Goal: Task Accomplishment & Management: Use online tool/utility

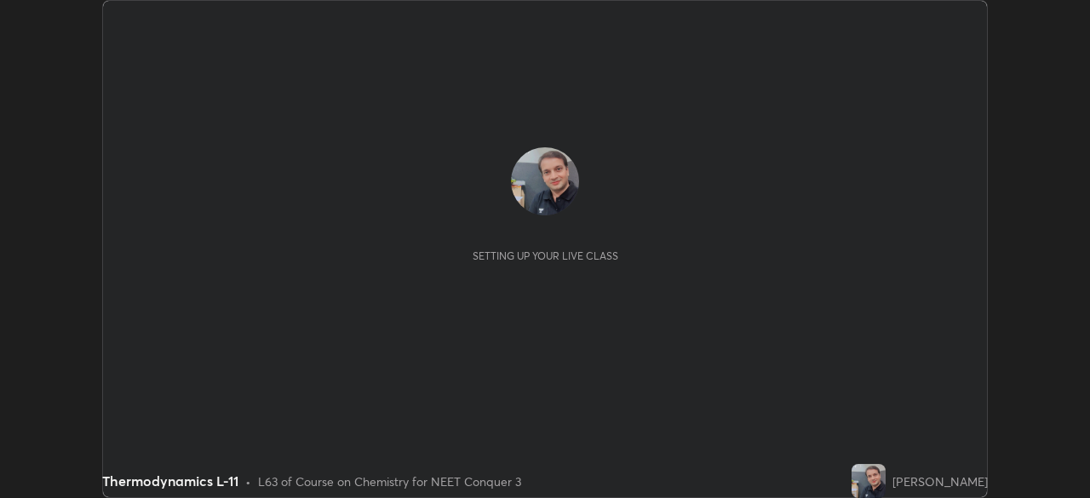
scroll to position [498, 1089]
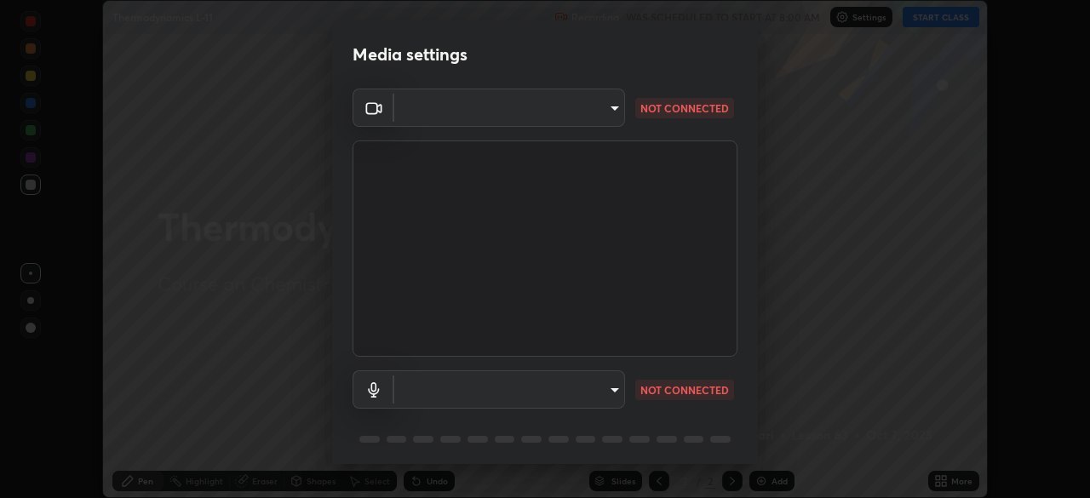
type input "cb8c6b6b4a50c5c6d626de20ccb3fd73f31987ea2ecc1878d3d31a5f1bf4ae53"
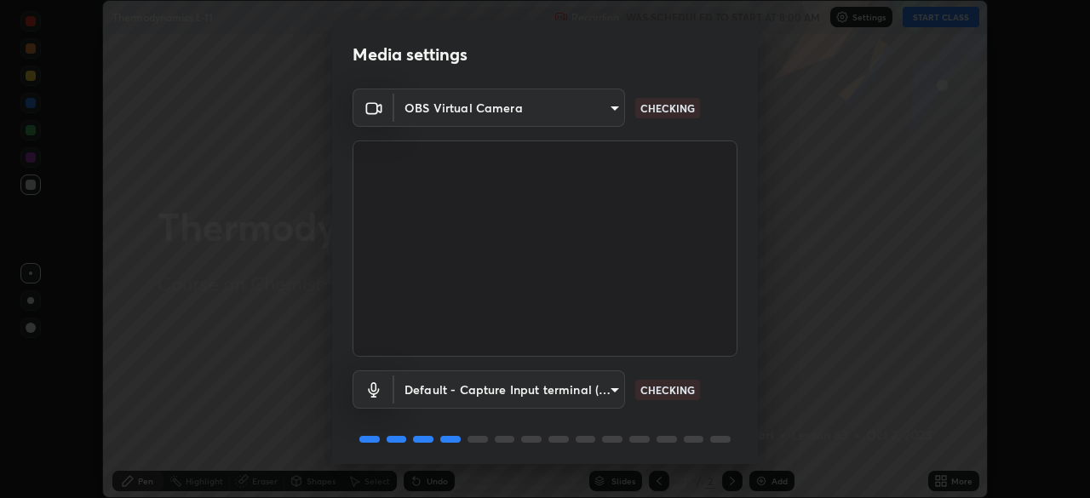
scroll to position [60, 0]
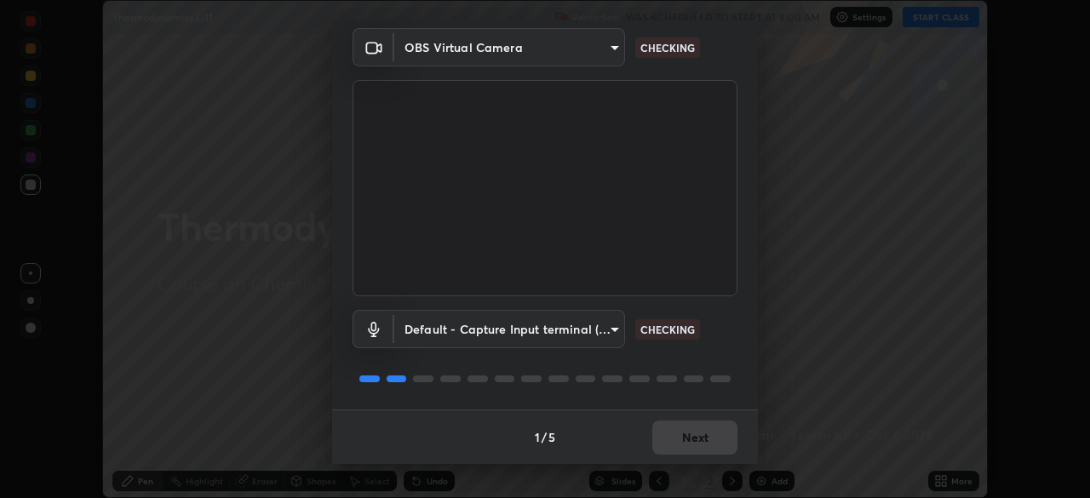
click at [450, 331] on body "Erase all Thermodynamics L-11 Recording WAS SCHEDULED TO START AT 8:00 AM Setti…" at bounding box center [545, 249] width 1090 height 498
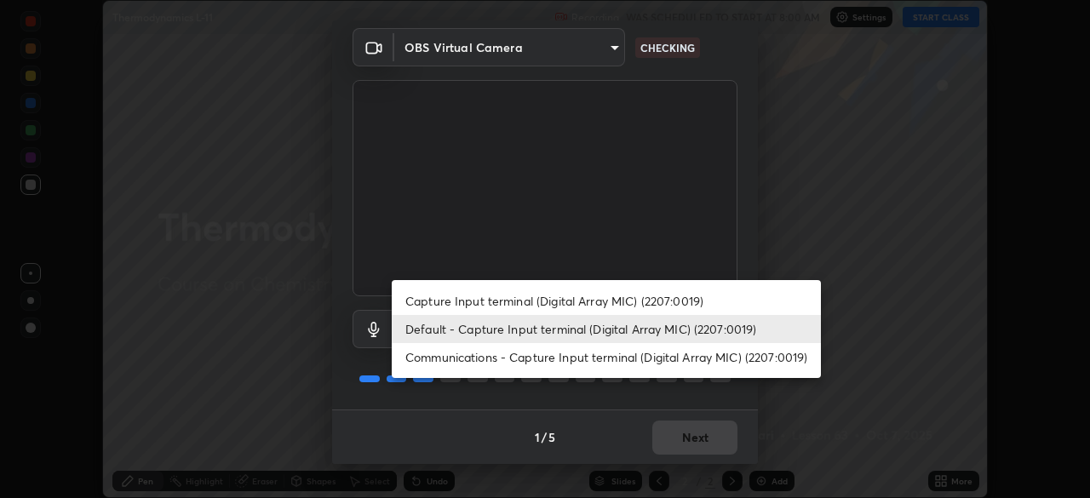
click at [440, 358] on li "Communications - Capture Input terminal (Digital Array MIC) (2207:0019)" at bounding box center [606, 357] width 429 height 28
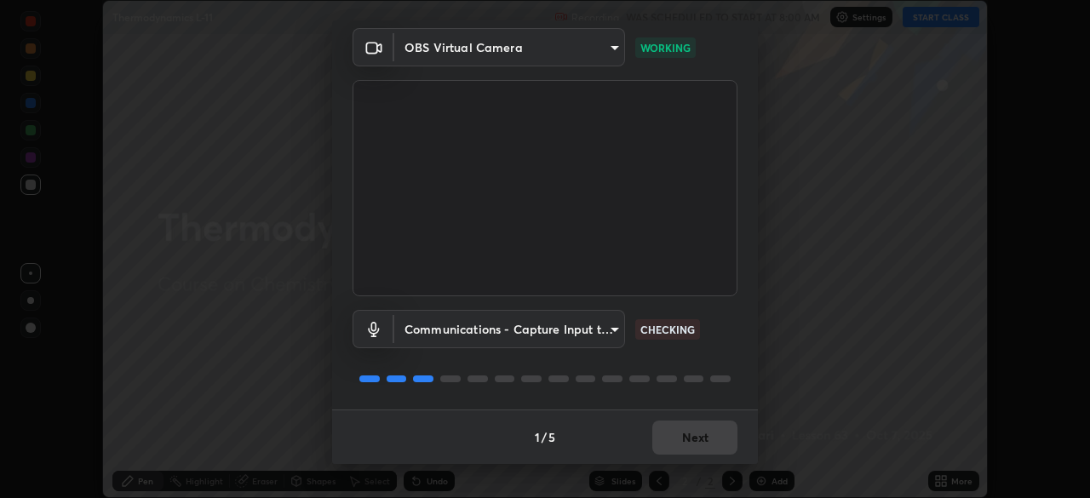
click at [461, 325] on body "Erase all Thermodynamics L-11 Recording WAS SCHEDULED TO START AT 8:00 AM Setti…" at bounding box center [545, 249] width 1090 height 498
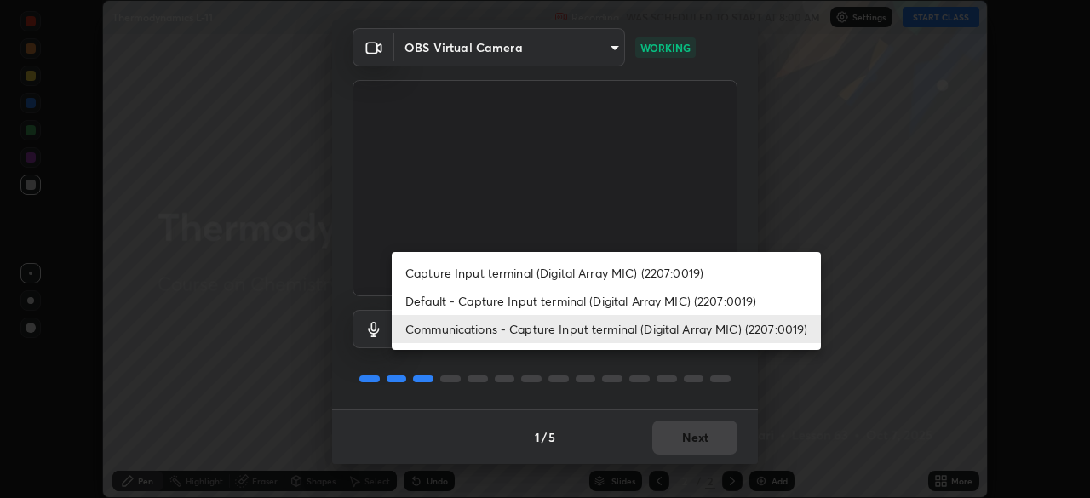
click at [439, 277] on li "Capture Input terminal (Digital Array MIC) (2207:0019)" at bounding box center [606, 273] width 429 height 28
type input "2dc79f99ff49247848e5161b771e98d38bbe0c66e3440a1c16dba11f75110d50"
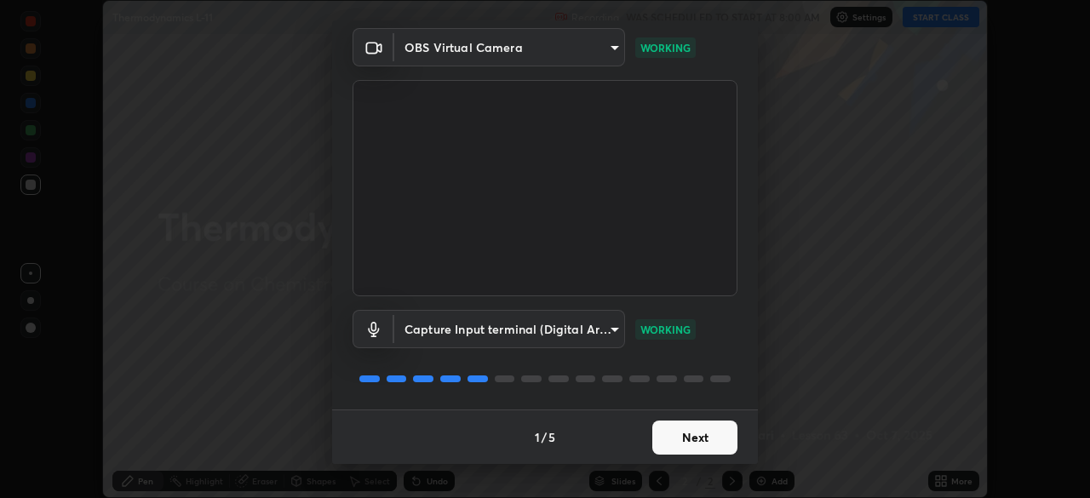
click at [679, 442] on button "Next" at bounding box center [694, 438] width 85 height 34
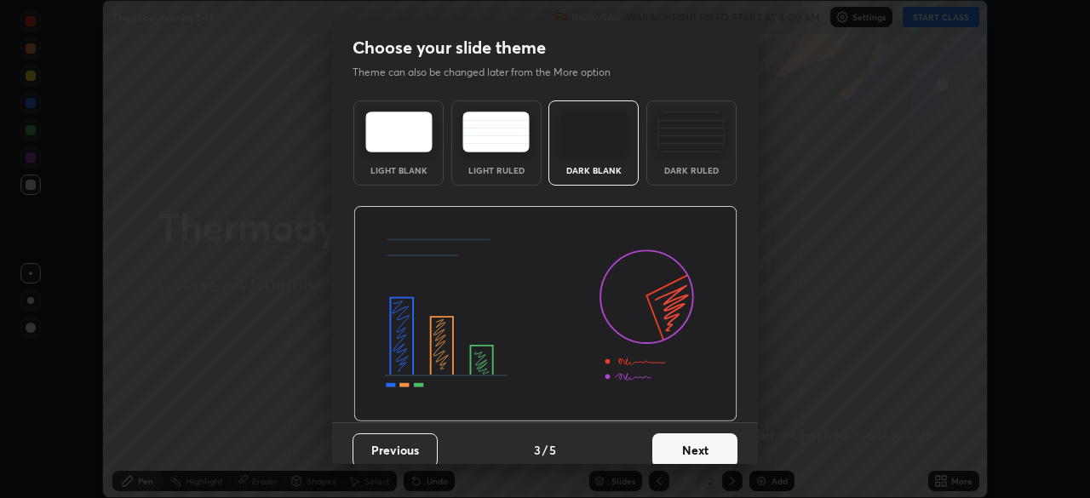
click at [679, 443] on button "Next" at bounding box center [694, 451] width 85 height 34
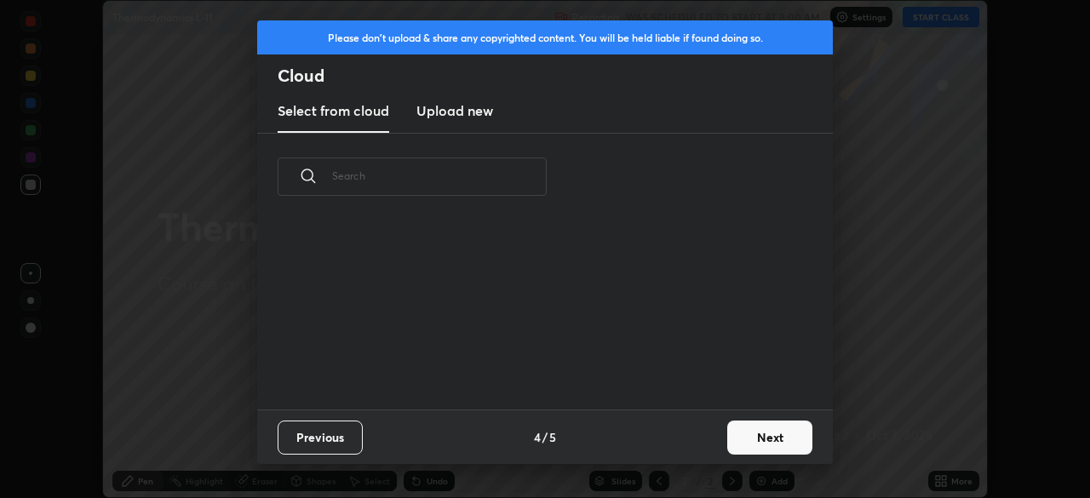
click at [681, 440] on div "Previous 4 / 5 Next" at bounding box center [545, 437] width 576 height 55
click at [753, 439] on button "Next" at bounding box center [769, 438] width 85 height 34
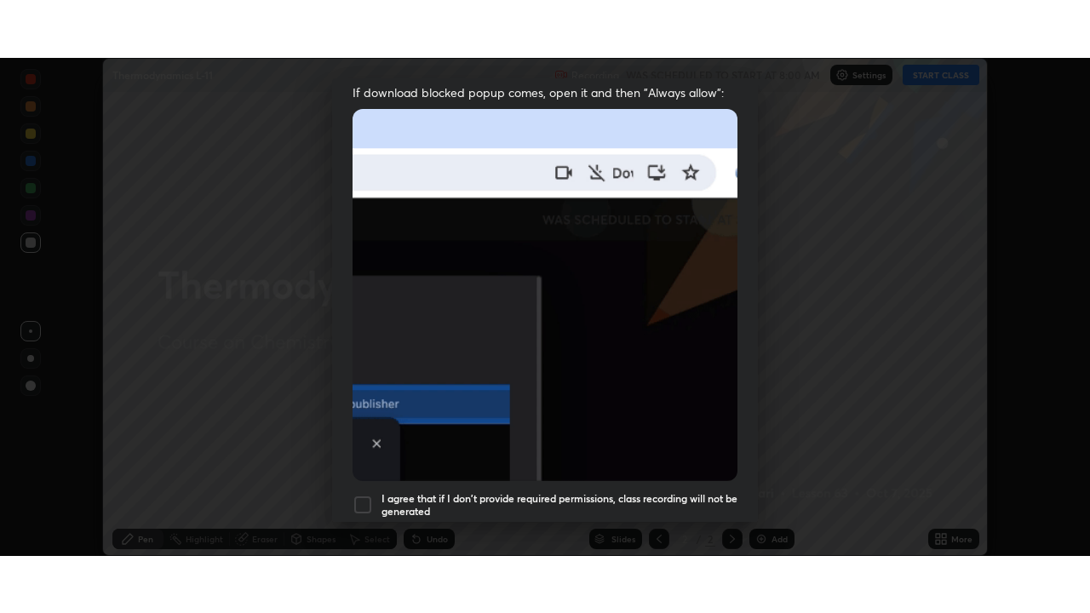
scroll to position [408, 0]
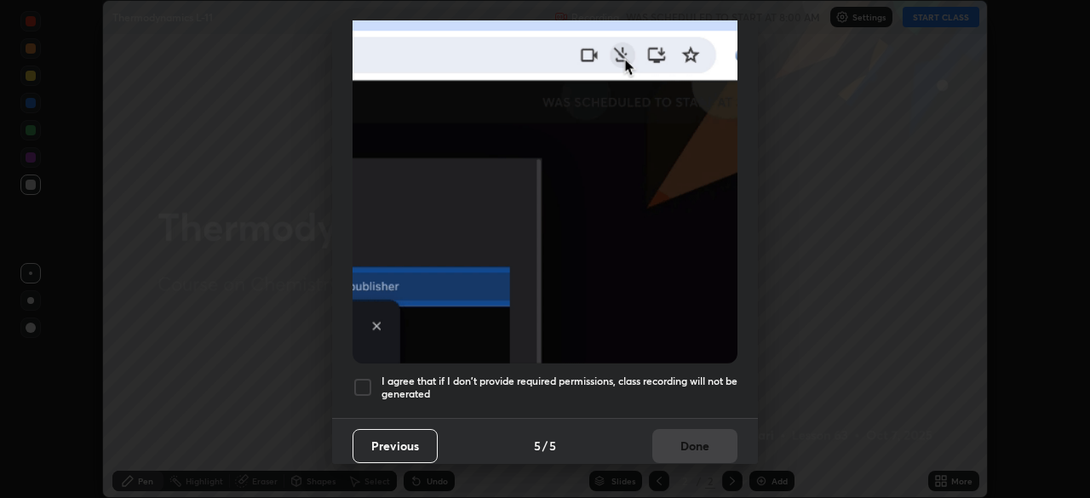
click at [359, 387] on div at bounding box center [363, 387] width 20 height 20
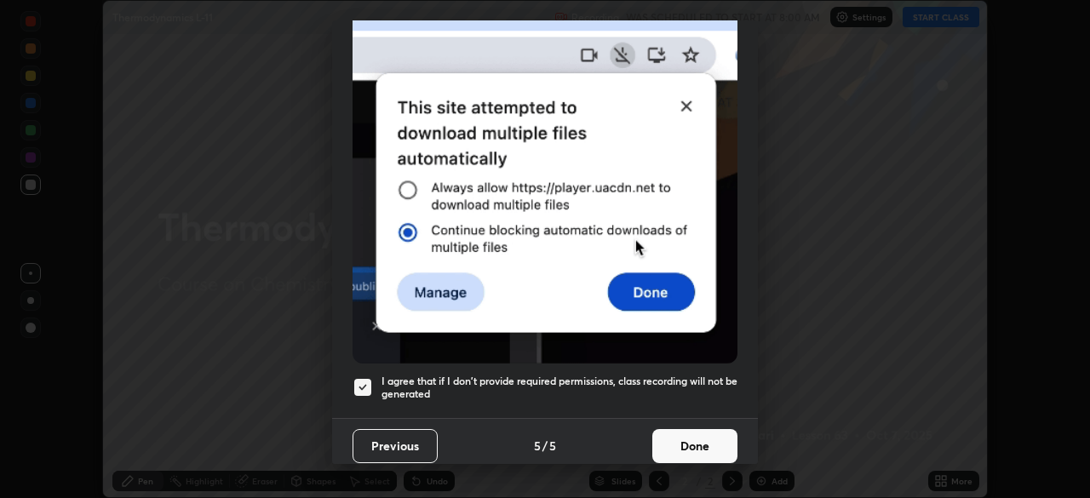
click at [675, 443] on button "Done" at bounding box center [694, 446] width 85 height 34
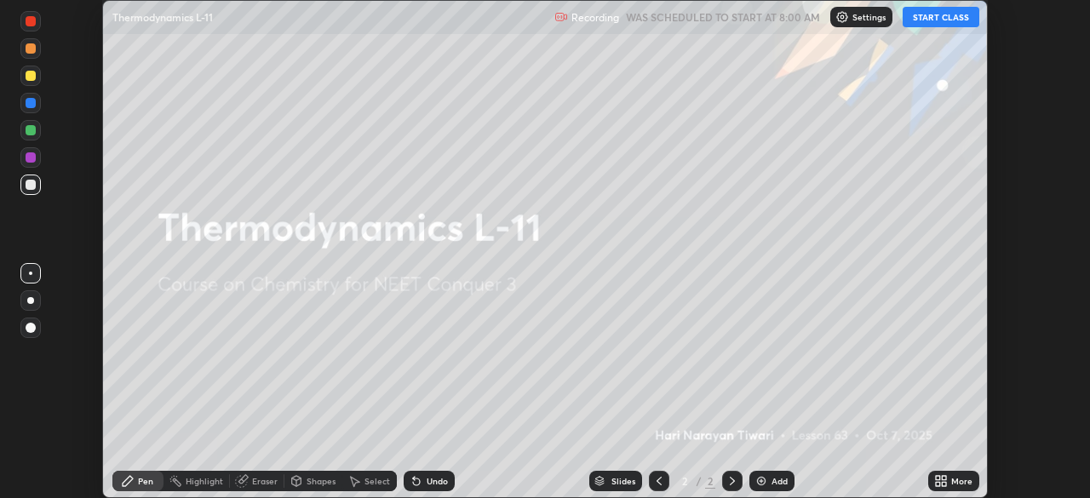
click at [756, 476] on img at bounding box center [762, 481] width 14 height 14
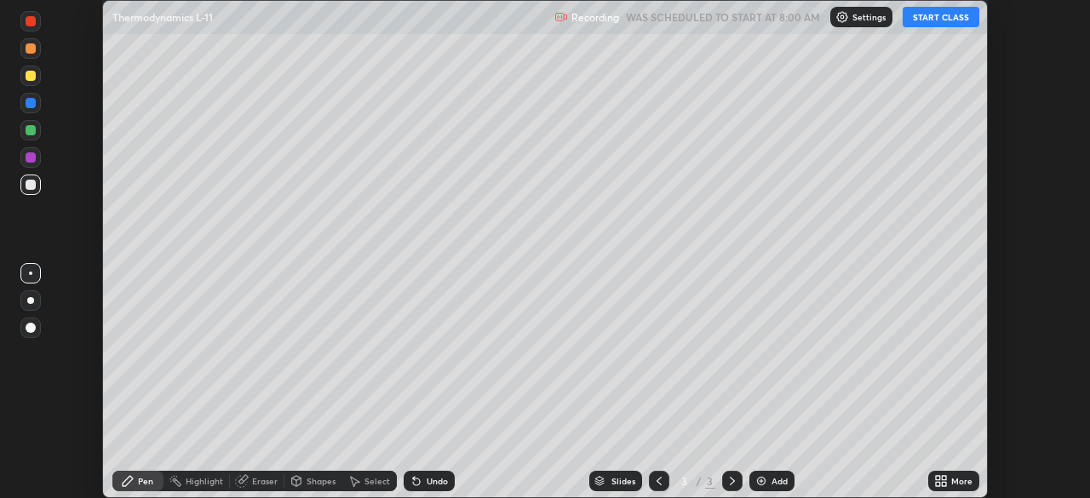
click at [936, 482] on icon at bounding box center [938, 484] width 4 height 4
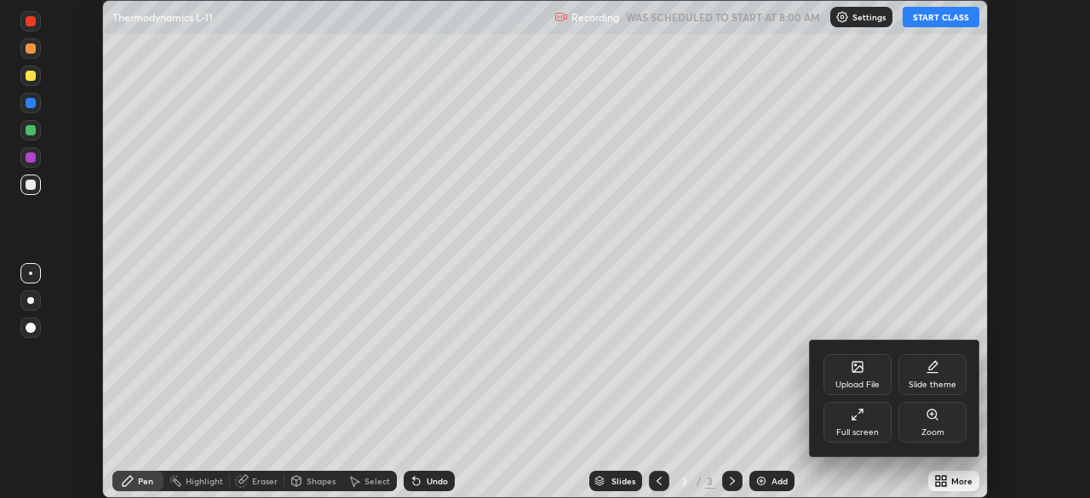
click at [864, 425] on div "Full screen" at bounding box center [858, 422] width 68 height 41
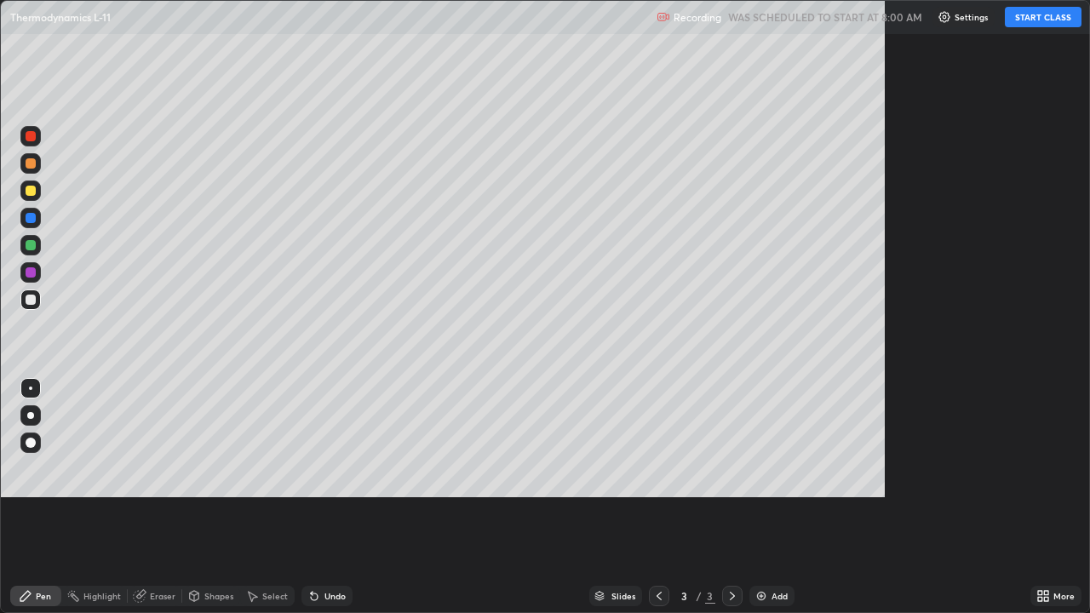
scroll to position [613, 1090]
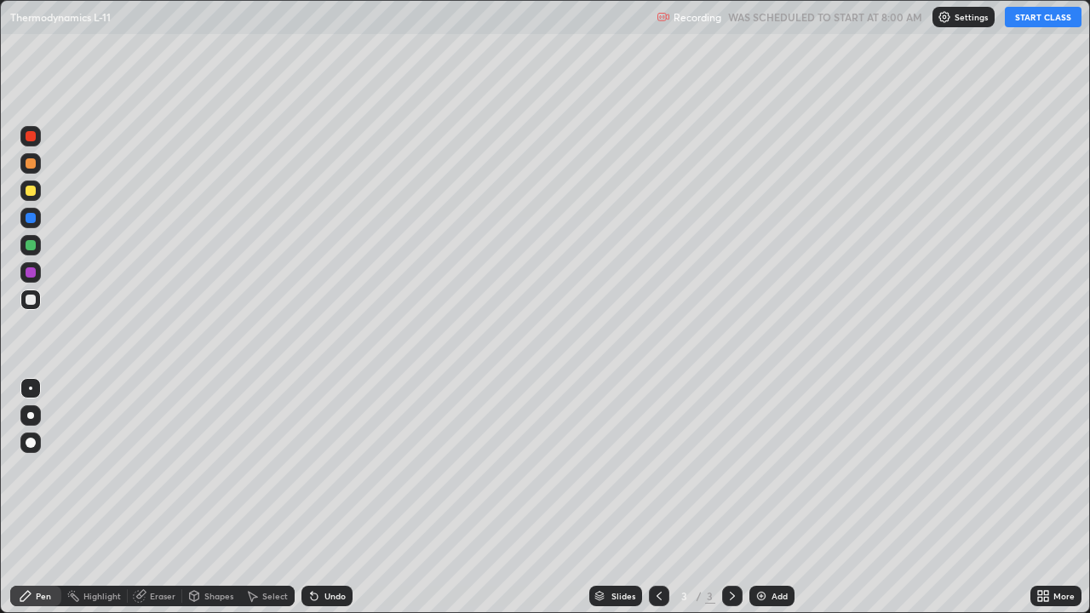
click at [1048, 26] on button "START CLASS" at bounding box center [1043, 17] width 77 height 20
click at [47, 497] on div "Pen" at bounding box center [43, 596] width 15 height 9
click at [55, 497] on div "Pen" at bounding box center [35, 596] width 51 height 20
click at [53, 497] on div "Pen" at bounding box center [35, 596] width 51 height 20
click at [28, 296] on div at bounding box center [31, 300] width 10 height 10
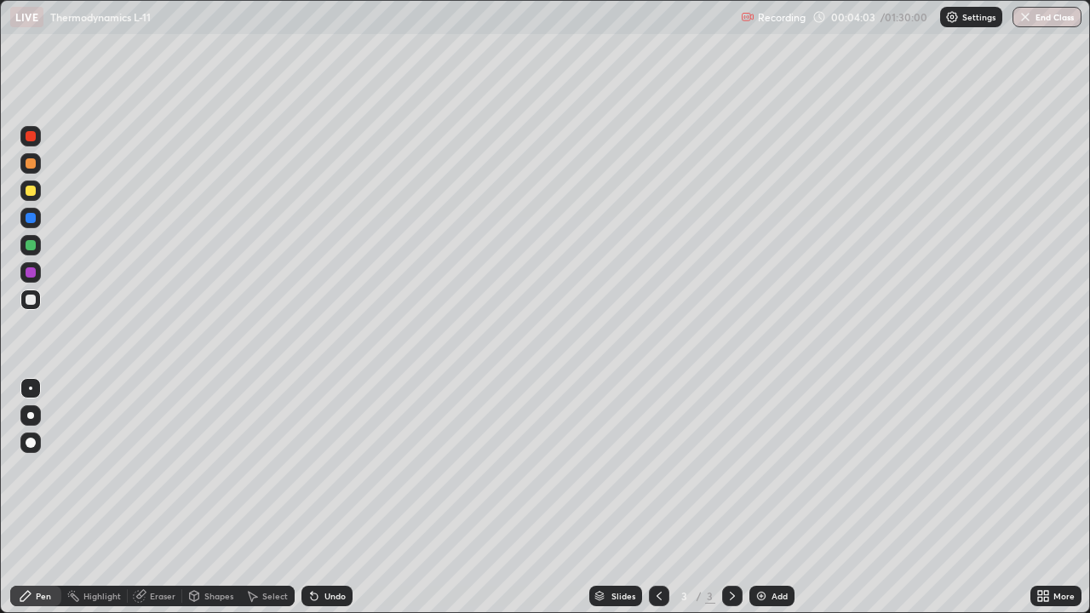
click at [30, 303] on div at bounding box center [31, 300] width 10 height 10
click at [30, 193] on div at bounding box center [31, 191] width 10 height 10
click at [33, 302] on div at bounding box center [31, 300] width 10 height 10
click at [28, 193] on div at bounding box center [31, 191] width 10 height 10
click at [30, 302] on div at bounding box center [31, 300] width 10 height 10
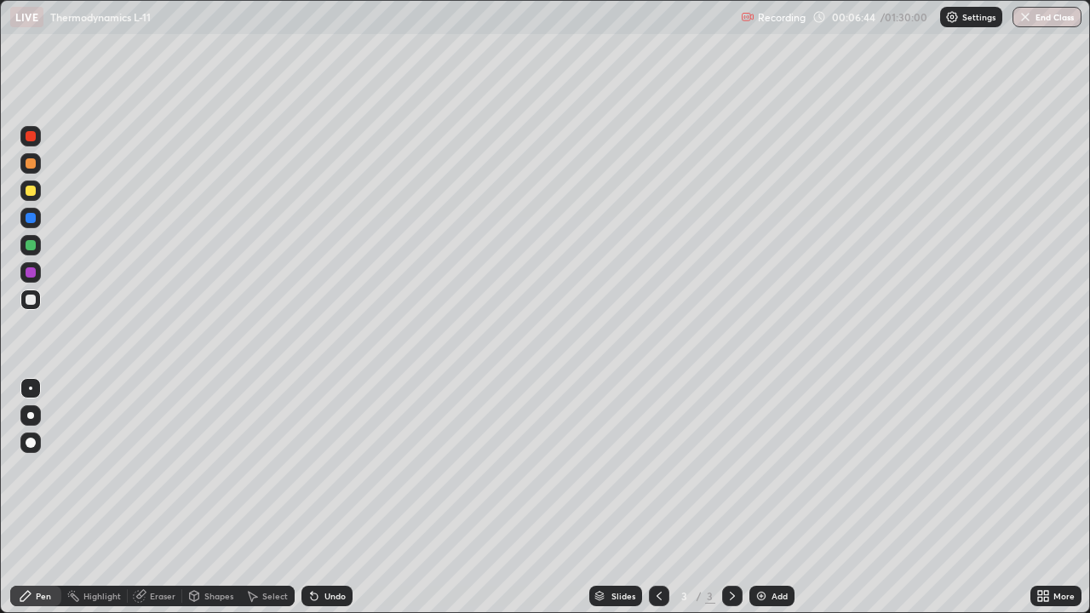
click at [28, 244] on div at bounding box center [31, 245] width 10 height 10
click at [28, 303] on div at bounding box center [31, 300] width 10 height 10
click at [158, 497] on div "Eraser" at bounding box center [163, 596] width 26 height 9
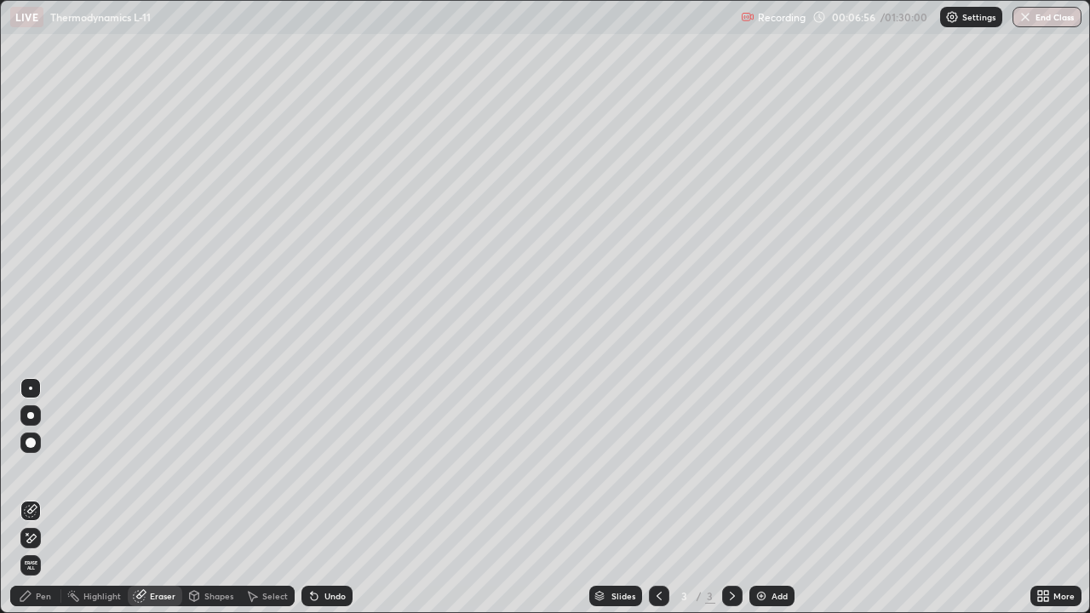
click at [45, 497] on div "Pen" at bounding box center [43, 596] width 15 height 9
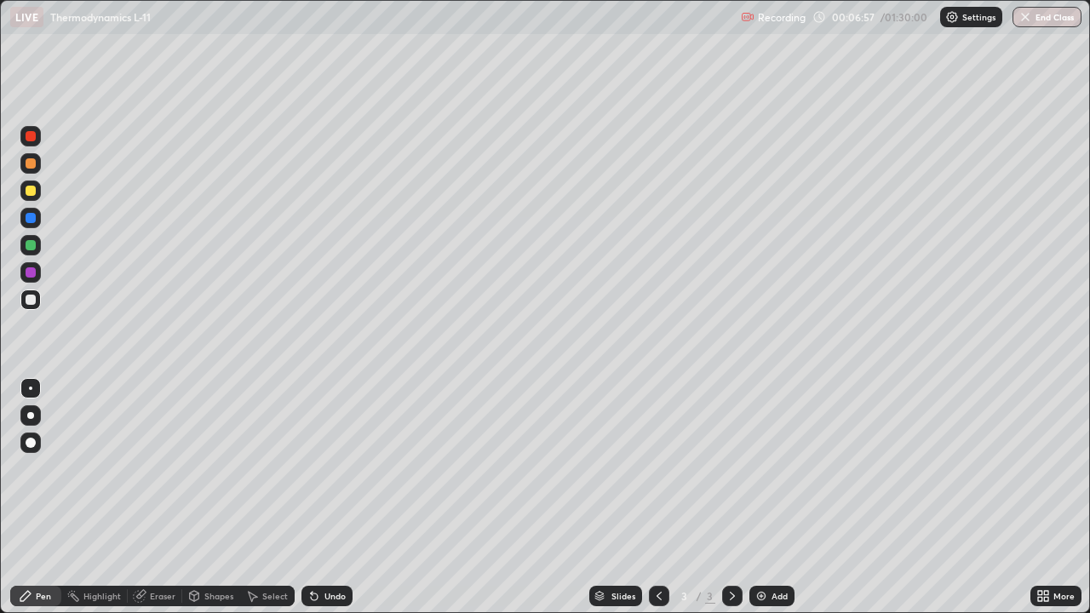
click at [31, 192] on div at bounding box center [31, 191] width 10 height 10
click at [34, 301] on div at bounding box center [31, 300] width 10 height 10
click at [34, 189] on div at bounding box center [31, 191] width 10 height 10
click at [28, 247] on div at bounding box center [31, 245] width 10 height 10
click at [43, 346] on div "Erase all" at bounding box center [30, 306] width 41 height 545
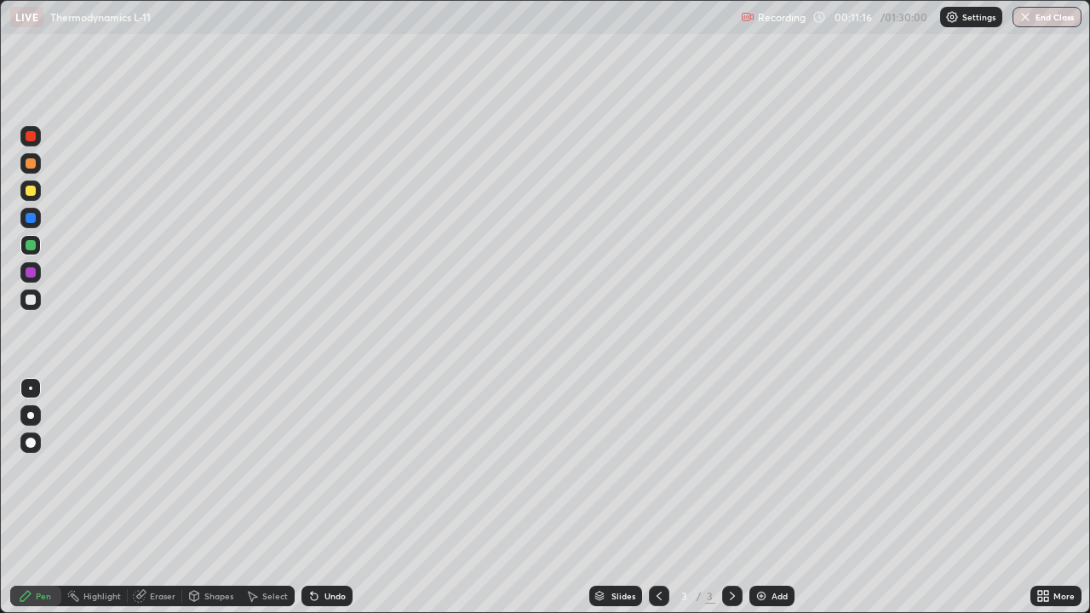
click at [31, 296] on div at bounding box center [31, 300] width 10 height 10
click at [31, 189] on div at bounding box center [31, 191] width 10 height 10
click at [759, 497] on img at bounding box center [762, 596] width 14 height 14
click at [26, 297] on div at bounding box center [31, 300] width 10 height 10
click at [156, 497] on div "Eraser" at bounding box center [163, 596] width 26 height 9
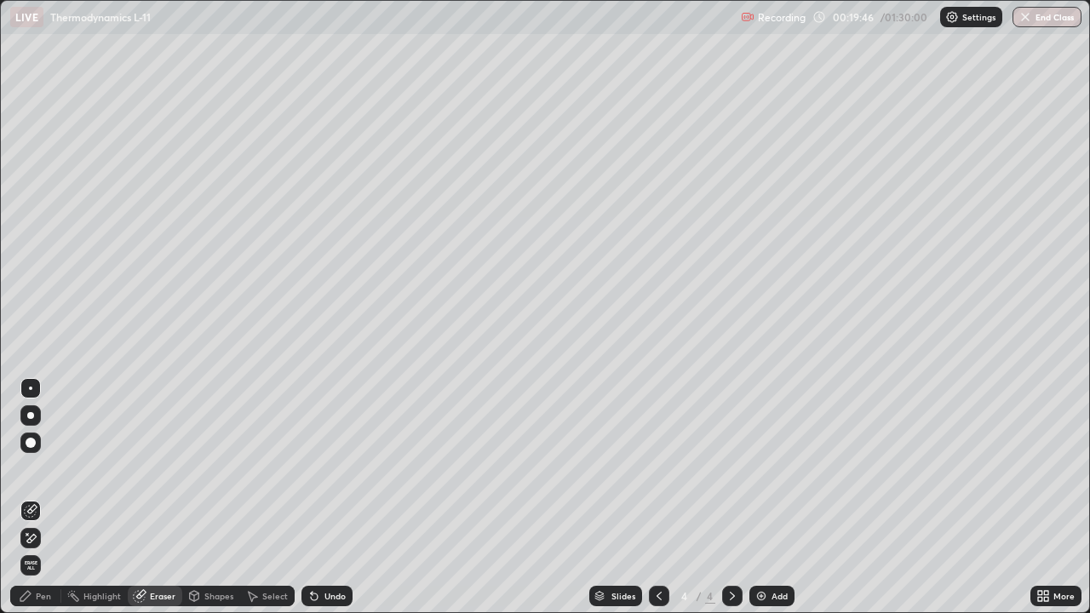
click at [49, 497] on div "Pen" at bounding box center [43, 596] width 15 height 9
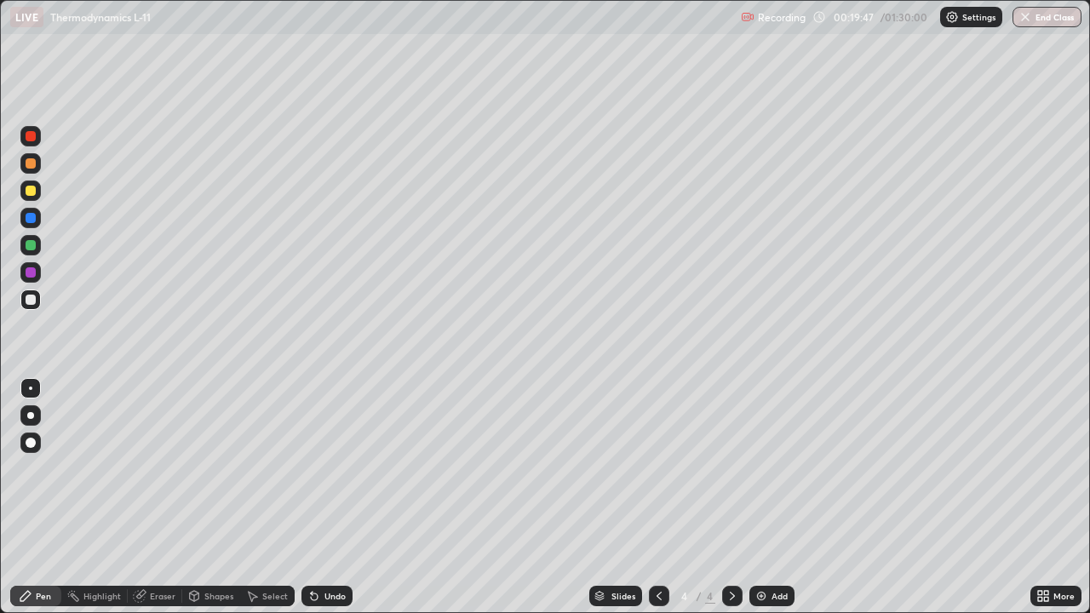
click at [25, 299] on div at bounding box center [30, 300] width 20 height 20
click at [29, 197] on div at bounding box center [30, 191] width 20 height 20
click at [756, 497] on img at bounding box center [762, 596] width 14 height 14
click at [33, 303] on div at bounding box center [31, 300] width 10 height 10
click at [30, 298] on div at bounding box center [31, 300] width 10 height 10
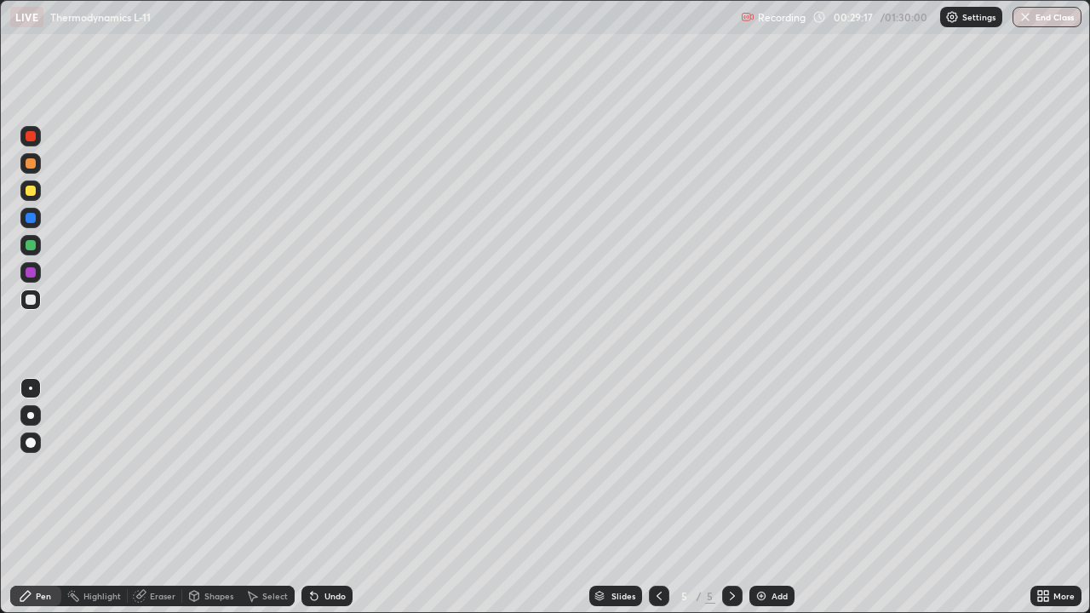
click at [30, 192] on div at bounding box center [31, 191] width 10 height 10
click at [755, 497] on img at bounding box center [762, 596] width 14 height 14
click at [27, 296] on div at bounding box center [31, 300] width 10 height 10
click at [42, 497] on div "Pen" at bounding box center [43, 596] width 15 height 9
click at [43, 497] on div "Pen" at bounding box center [43, 596] width 15 height 9
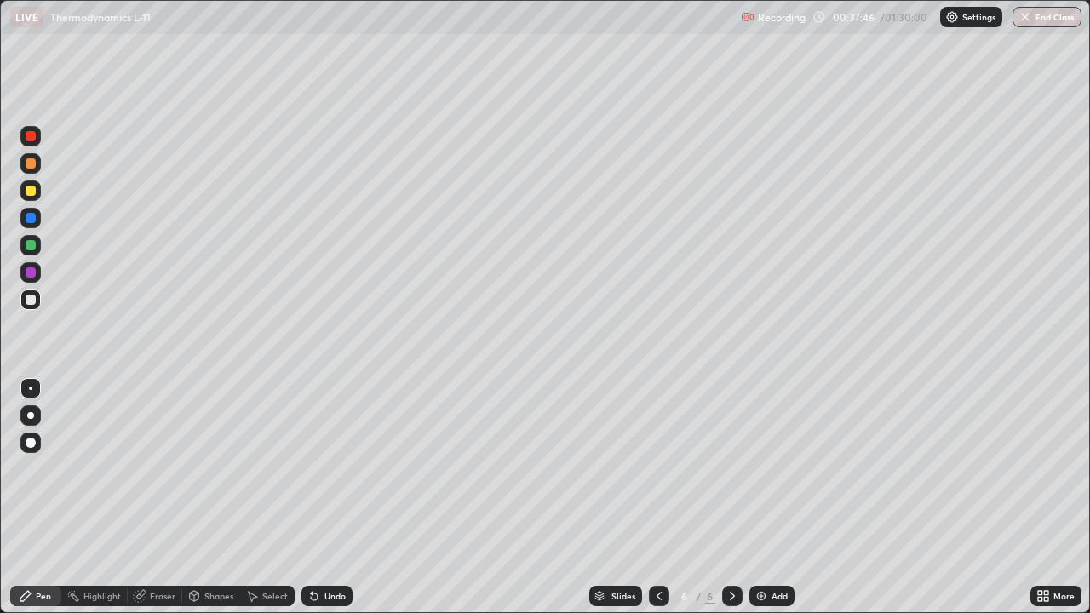
click at [32, 299] on div at bounding box center [31, 300] width 10 height 10
click at [41, 497] on div "Pen" at bounding box center [43, 596] width 15 height 9
click at [28, 192] on div at bounding box center [31, 191] width 10 height 10
click at [31, 303] on div at bounding box center [31, 300] width 10 height 10
click at [157, 497] on div "Eraser" at bounding box center [163, 596] width 26 height 9
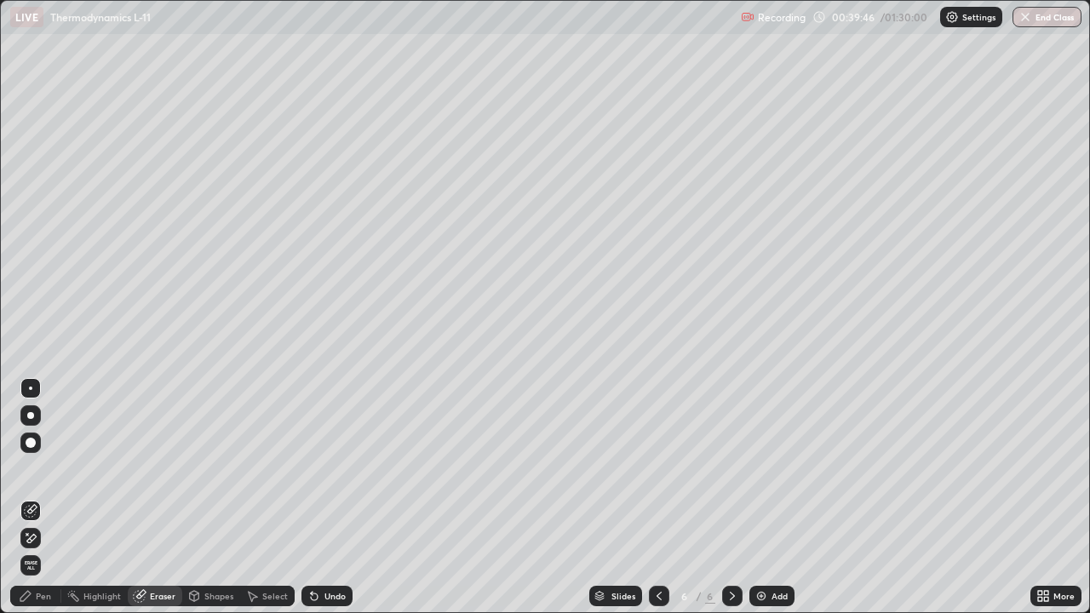
click at [53, 497] on div "Pen" at bounding box center [35, 596] width 51 height 20
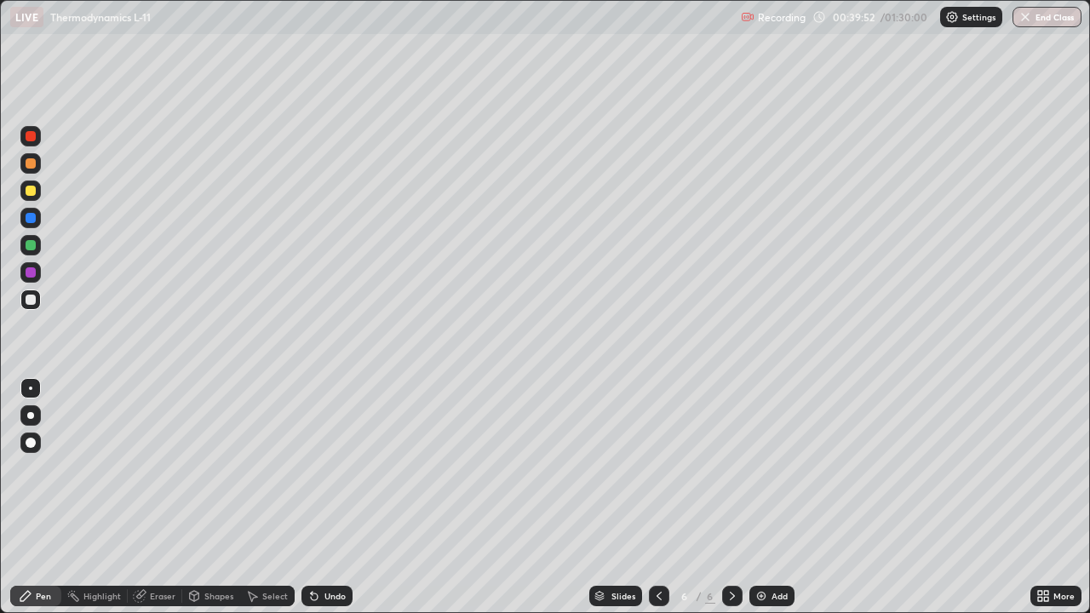
click at [50, 497] on div "Pen" at bounding box center [43, 596] width 15 height 9
click at [31, 191] on div at bounding box center [31, 191] width 10 height 10
click at [33, 301] on div at bounding box center [31, 300] width 10 height 10
click at [31, 193] on div at bounding box center [31, 191] width 10 height 10
click at [28, 303] on div at bounding box center [31, 300] width 10 height 10
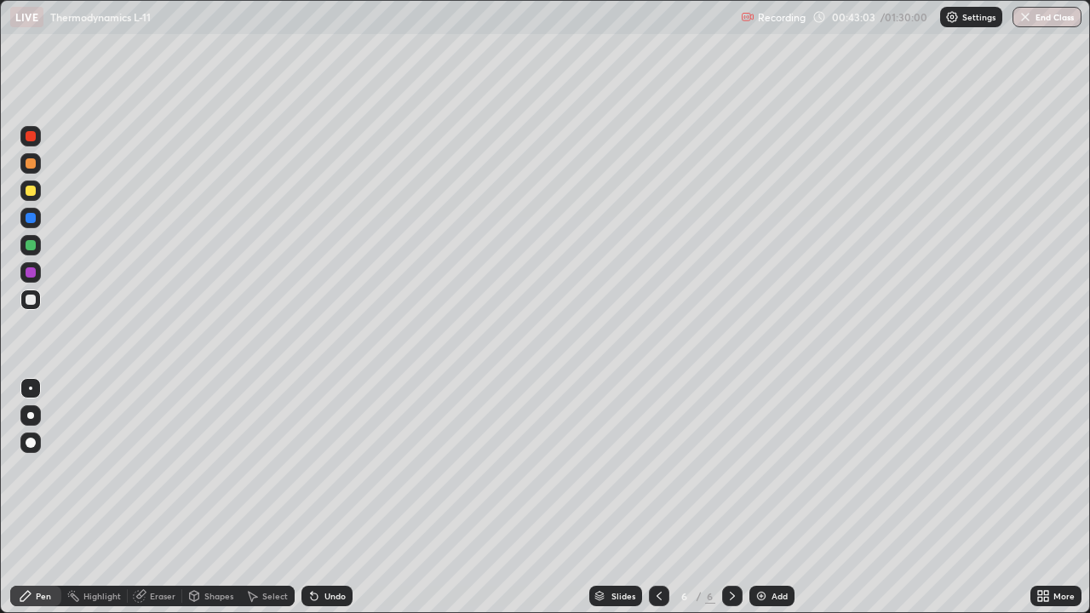
click at [30, 192] on div at bounding box center [31, 191] width 10 height 10
click at [29, 301] on div at bounding box center [31, 300] width 10 height 10
click at [28, 194] on div at bounding box center [31, 191] width 10 height 10
click at [28, 296] on div at bounding box center [31, 300] width 10 height 10
click at [26, 245] on div at bounding box center [31, 245] width 10 height 10
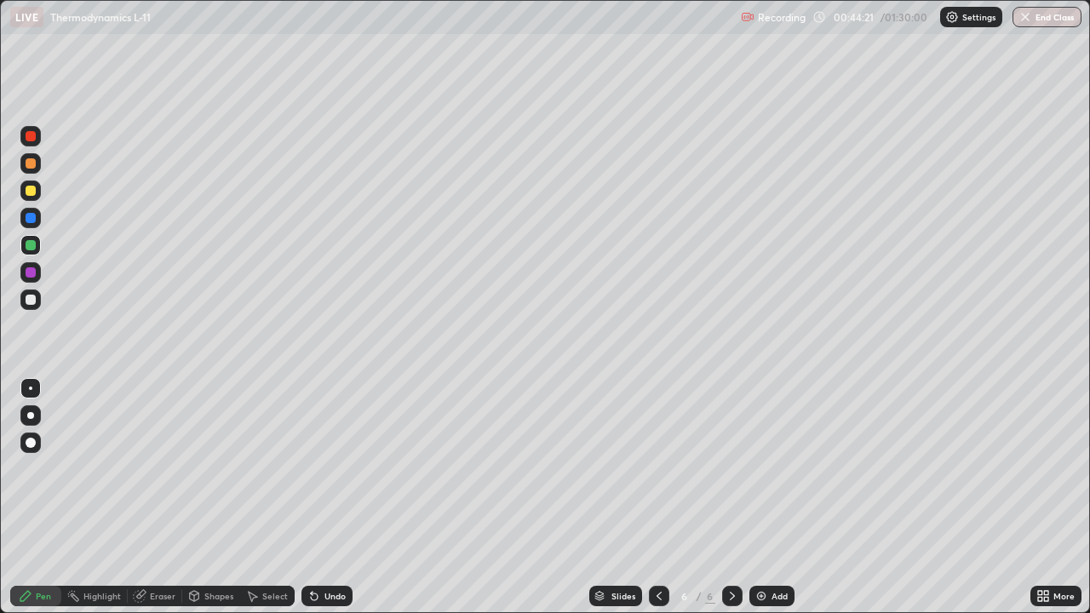
click at [28, 247] on div at bounding box center [31, 245] width 10 height 10
click at [29, 245] on div at bounding box center [31, 245] width 10 height 10
click at [28, 193] on div at bounding box center [31, 191] width 10 height 10
click at [32, 306] on div at bounding box center [30, 300] width 20 height 20
click at [31, 246] on div at bounding box center [31, 245] width 10 height 10
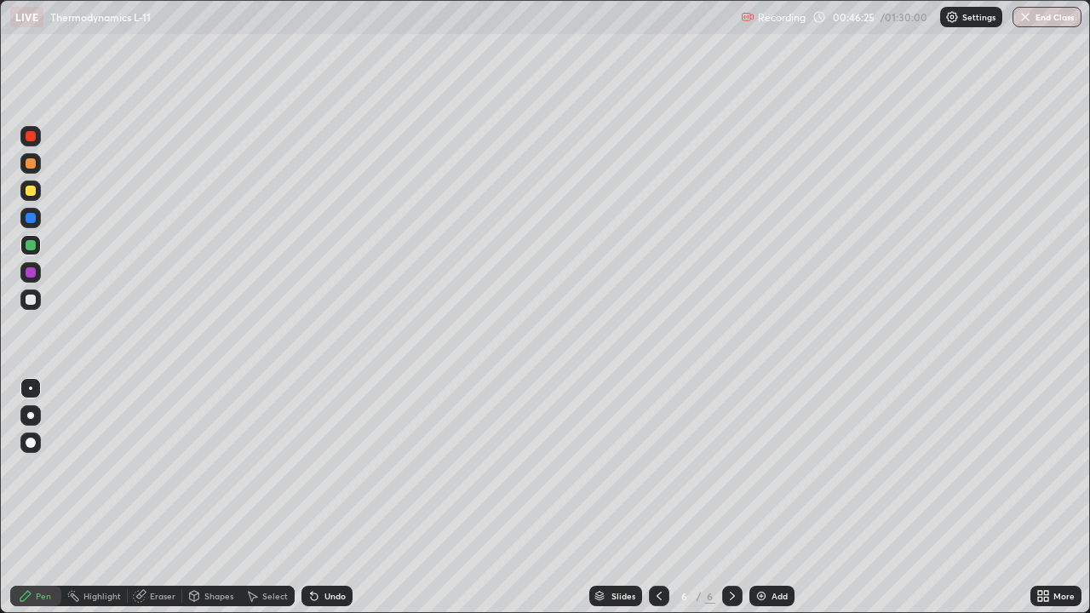
click at [30, 300] on div at bounding box center [31, 300] width 10 height 10
click at [32, 192] on div at bounding box center [31, 191] width 10 height 10
click at [162, 497] on div "Eraser" at bounding box center [163, 596] width 26 height 9
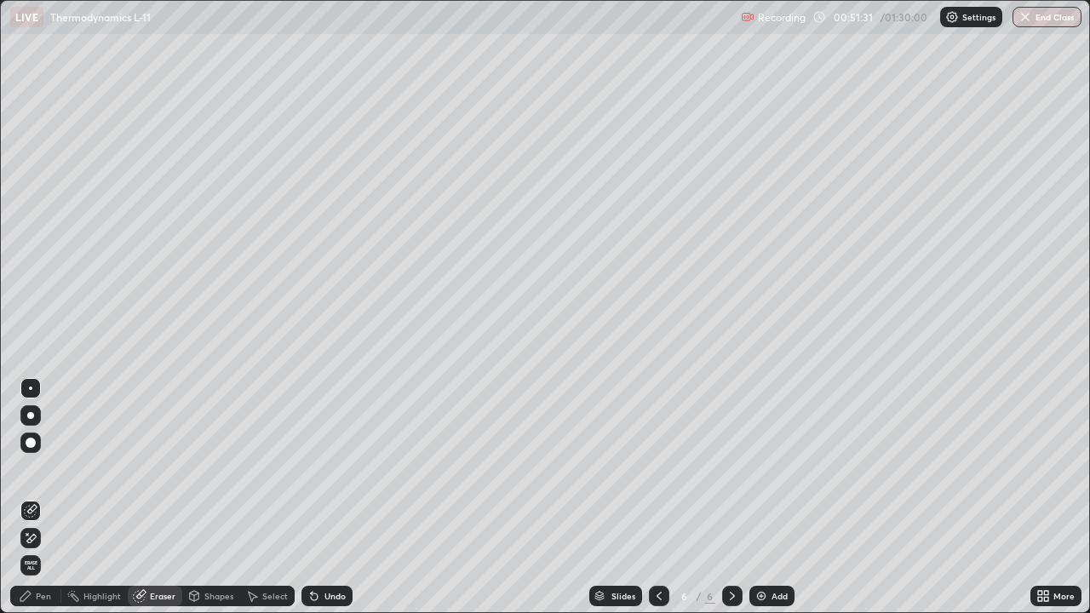
click at [49, 497] on div "Pen" at bounding box center [43, 596] width 15 height 9
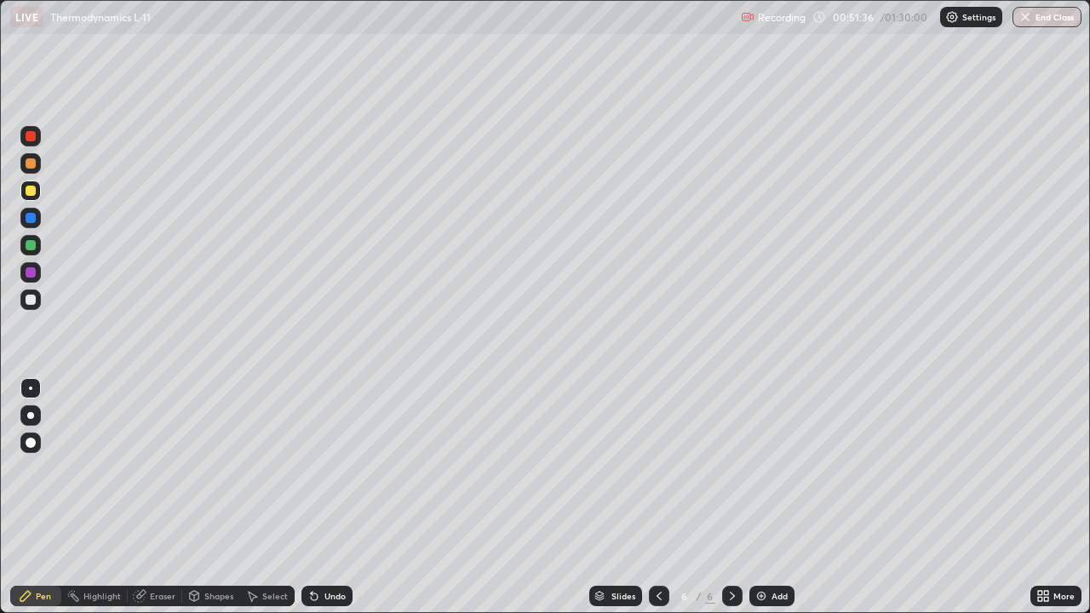
click at [29, 302] on div at bounding box center [31, 300] width 10 height 10
click at [29, 190] on div at bounding box center [31, 191] width 10 height 10
click at [767, 497] on img at bounding box center [762, 596] width 14 height 14
click at [30, 301] on div at bounding box center [31, 300] width 10 height 10
click at [29, 192] on div at bounding box center [31, 191] width 10 height 10
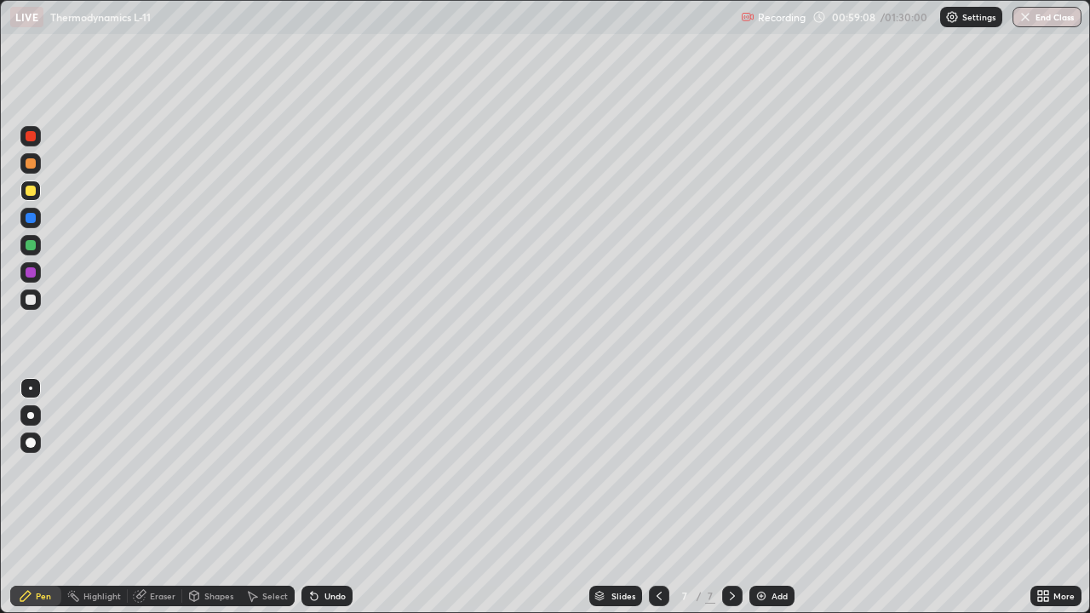
click at [28, 297] on div at bounding box center [31, 300] width 10 height 10
click at [32, 192] on div at bounding box center [31, 191] width 10 height 10
click at [28, 303] on div at bounding box center [31, 300] width 10 height 10
click at [156, 497] on div "Eraser" at bounding box center [163, 596] width 26 height 9
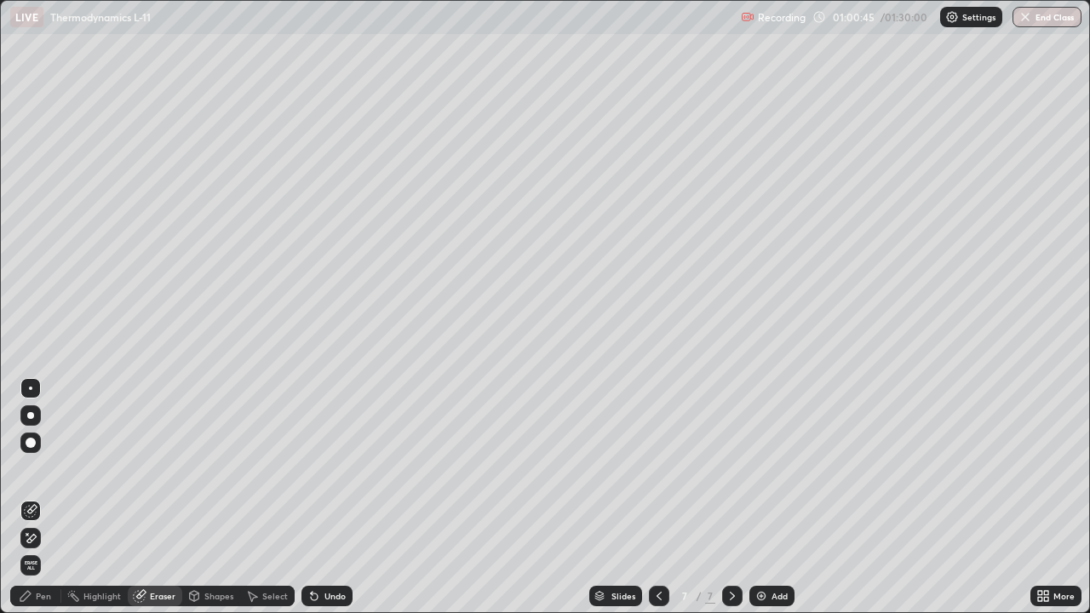
click at [45, 497] on div "Pen" at bounding box center [35, 596] width 51 height 20
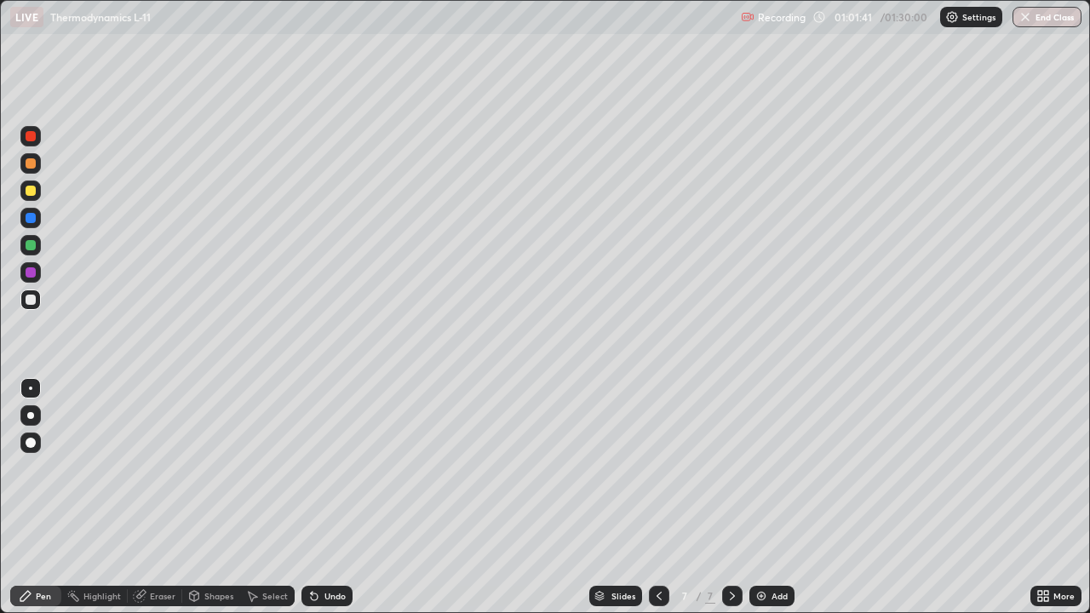
click at [30, 192] on div at bounding box center [31, 191] width 10 height 10
click at [772, 497] on div "Add" at bounding box center [780, 596] width 16 height 9
click at [32, 299] on div at bounding box center [31, 300] width 10 height 10
click at [29, 191] on div at bounding box center [31, 191] width 10 height 10
click at [28, 302] on div at bounding box center [31, 300] width 10 height 10
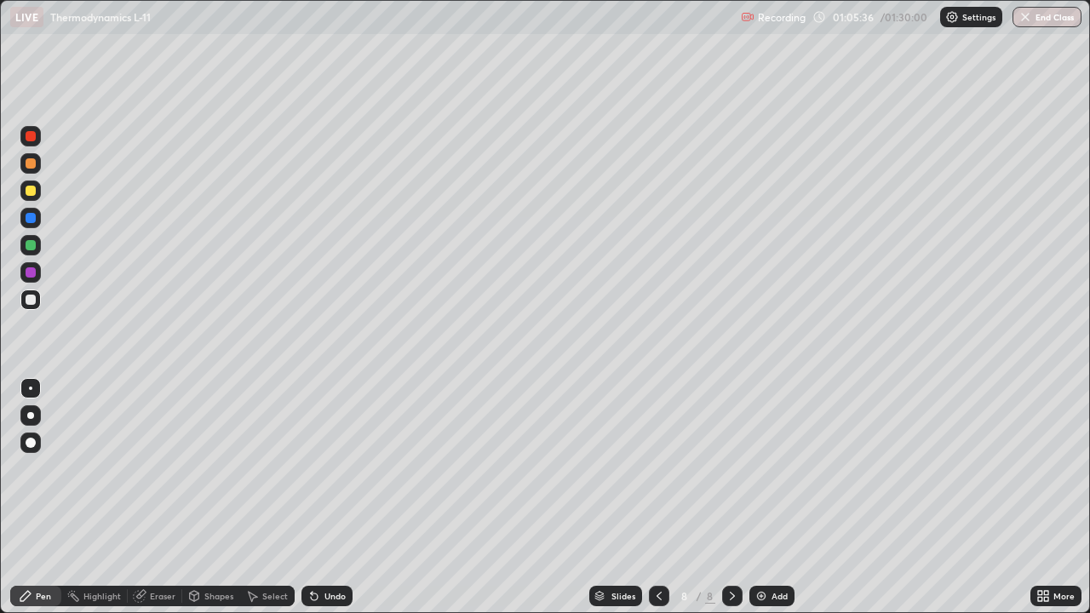
click at [168, 497] on div "Eraser" at bounding box center [163, 596] width 26 height 9
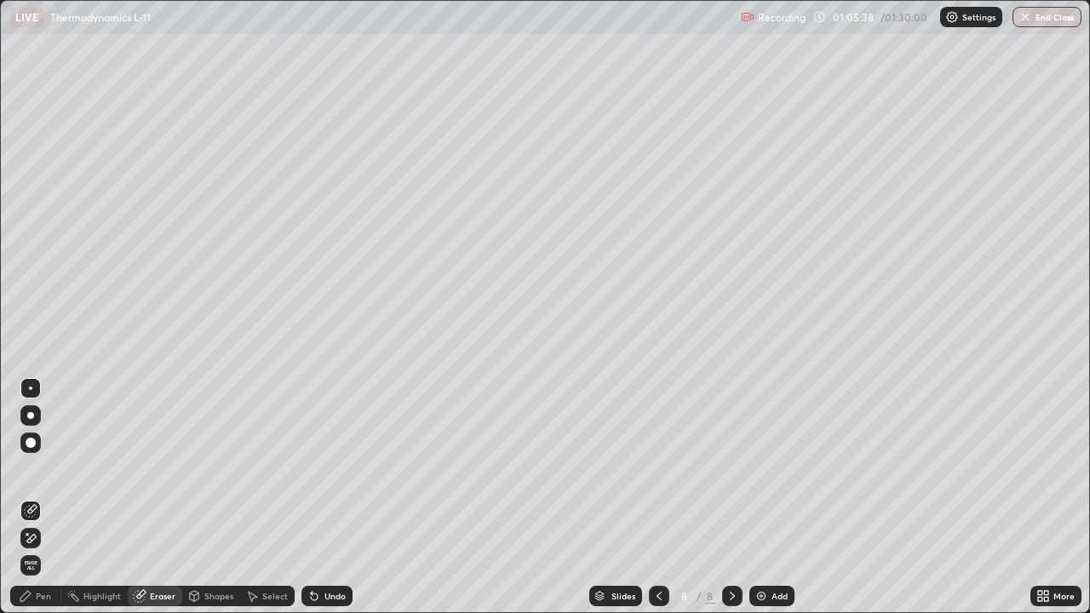
click at [46, 497] on div "Pen" at bounding box center [43, 596] width 15 height 9
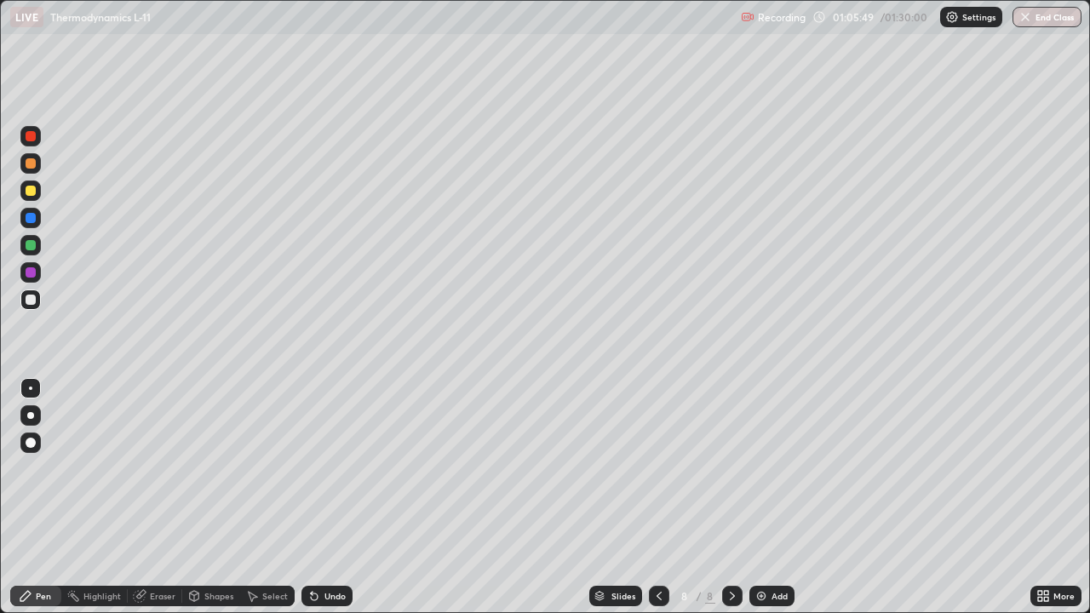
click at [28, 189] on div at bounding box center [31, 191] width 10 height 10
click at [767, 497] on div "Add" at bounding box center [771, 596] width 45 height 20
click at [26, 299] on div at bounding box center [31, 300] width 10 height 10
click at [165, 497] on div "Eraser" at bounding box center [163, 596] width 26 height 9
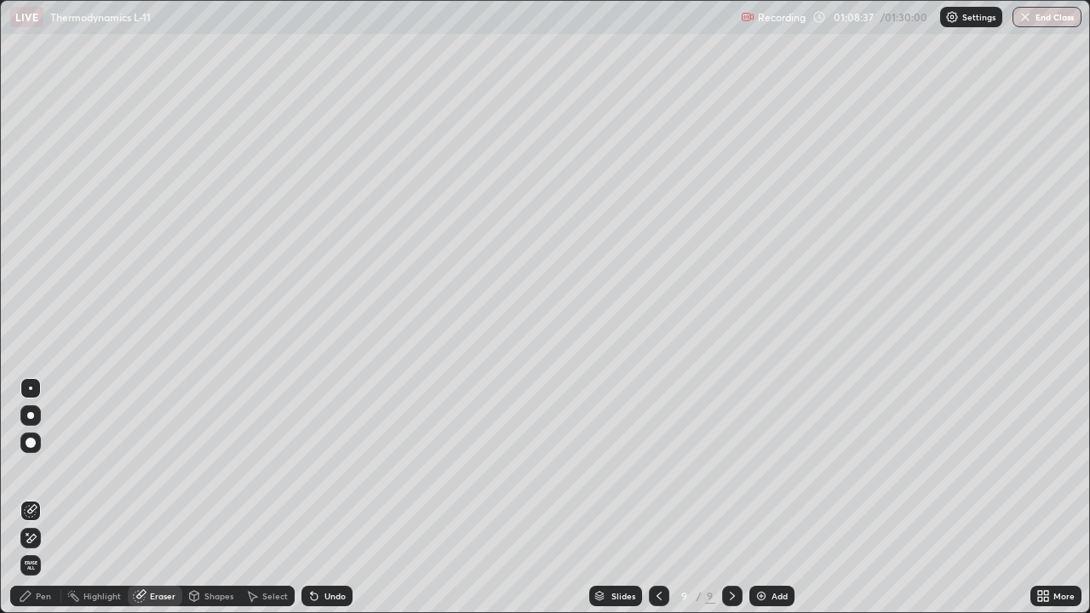
click at [54, 497] on div "Pen" at bounding box center [35, 596] width 51 height 20
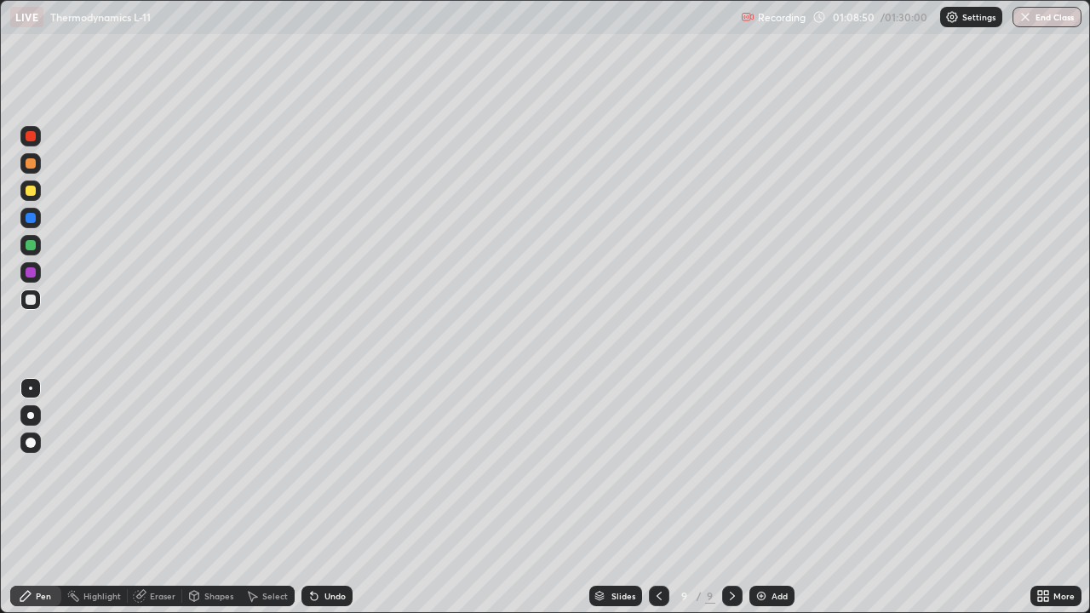
click at [169, 497] on div "Eraser" at bounding box center [163, 596] width 26 height 9
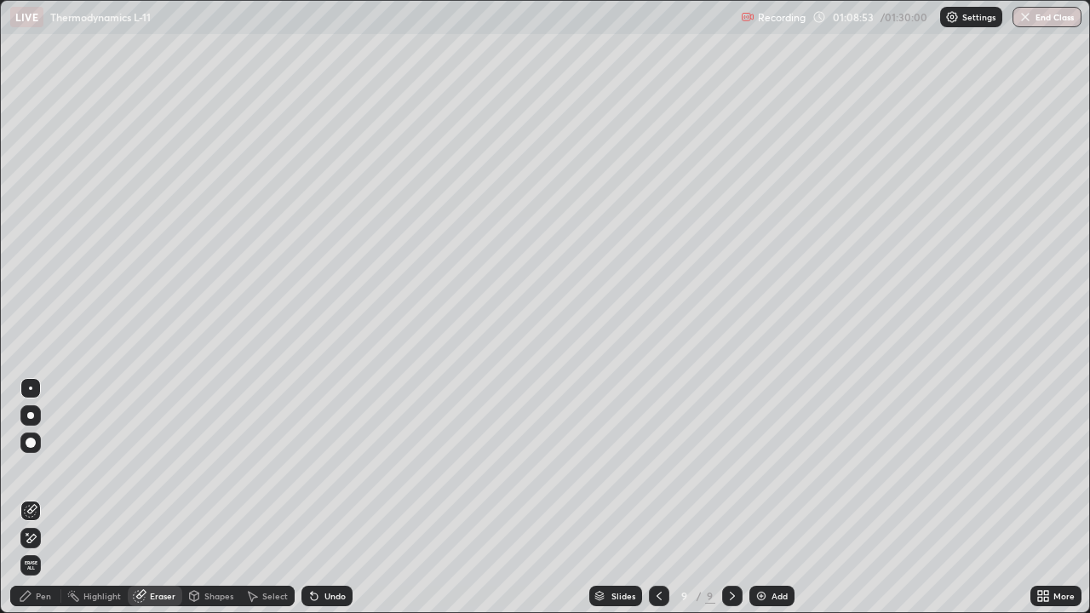
click at [54, 497] on div "Pen" at bounding box center [35, 596] width 51 height 20
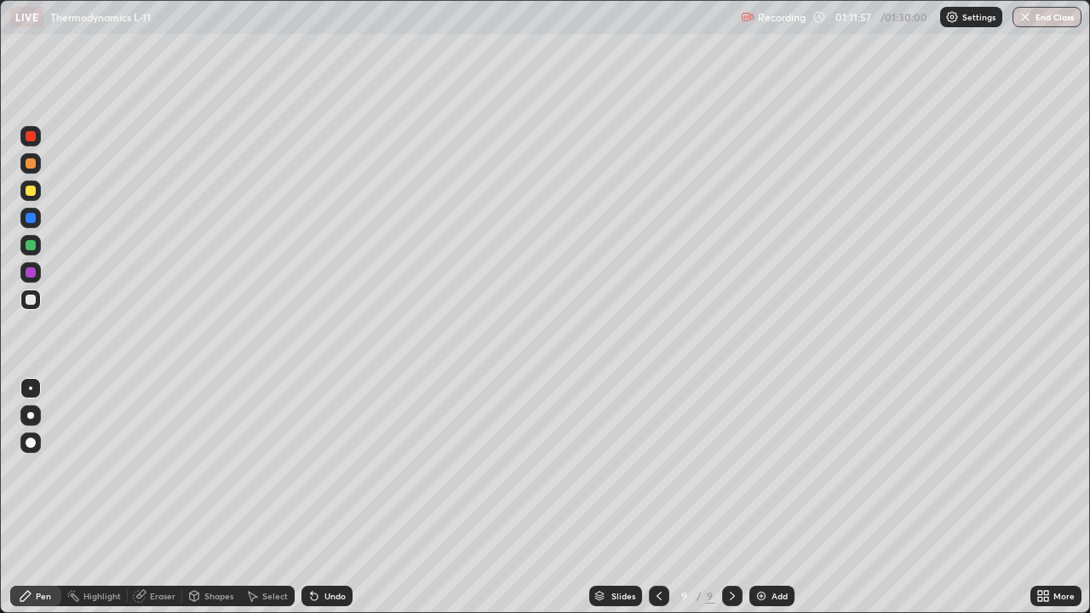
click at [29, 192] on div at bounding box center [31, 191] width 10 height 10
click at [26, 299] on div at bounding box center [31, 300] width 10 height 10
click at [1046, 17] on button "End Class" at bounding box center [1047, 17] width 67 height 20
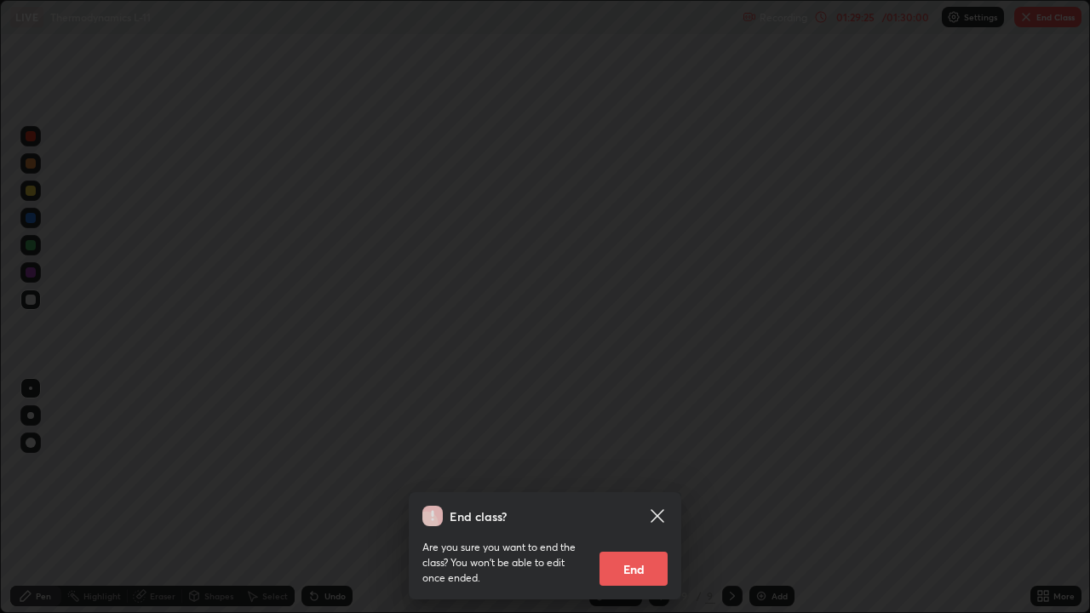
click at [627, 497] on button "End" at bounding box center [634, 569] width 68 height 34
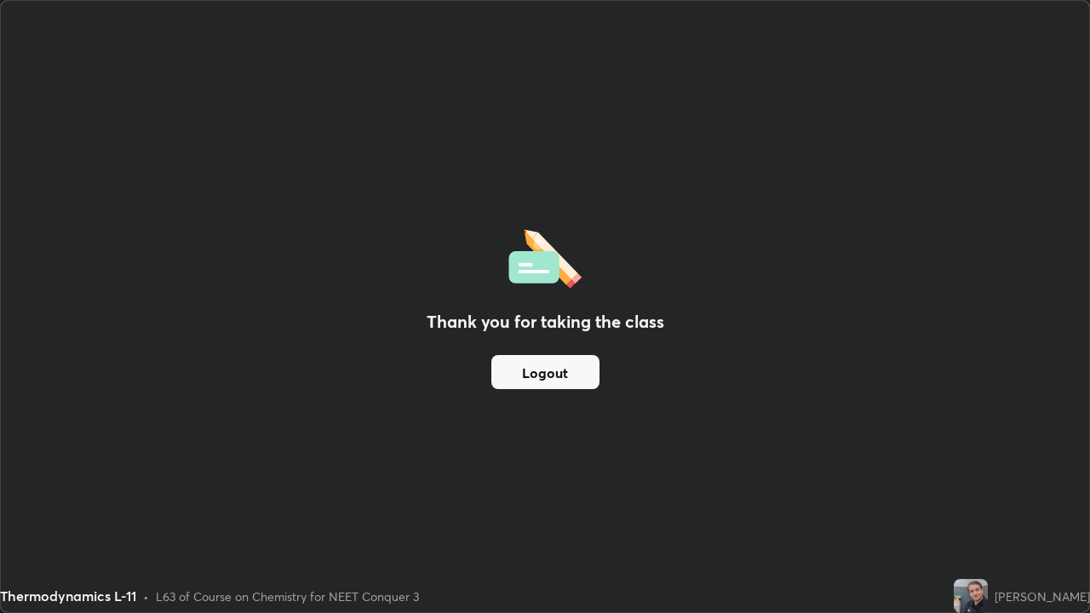
click at [579, 371] on button "Logout" at bounding box center [545, 372] width 108 height 34
